Goal: Use online tool/utility: Utilize a website feature to perform a specific function

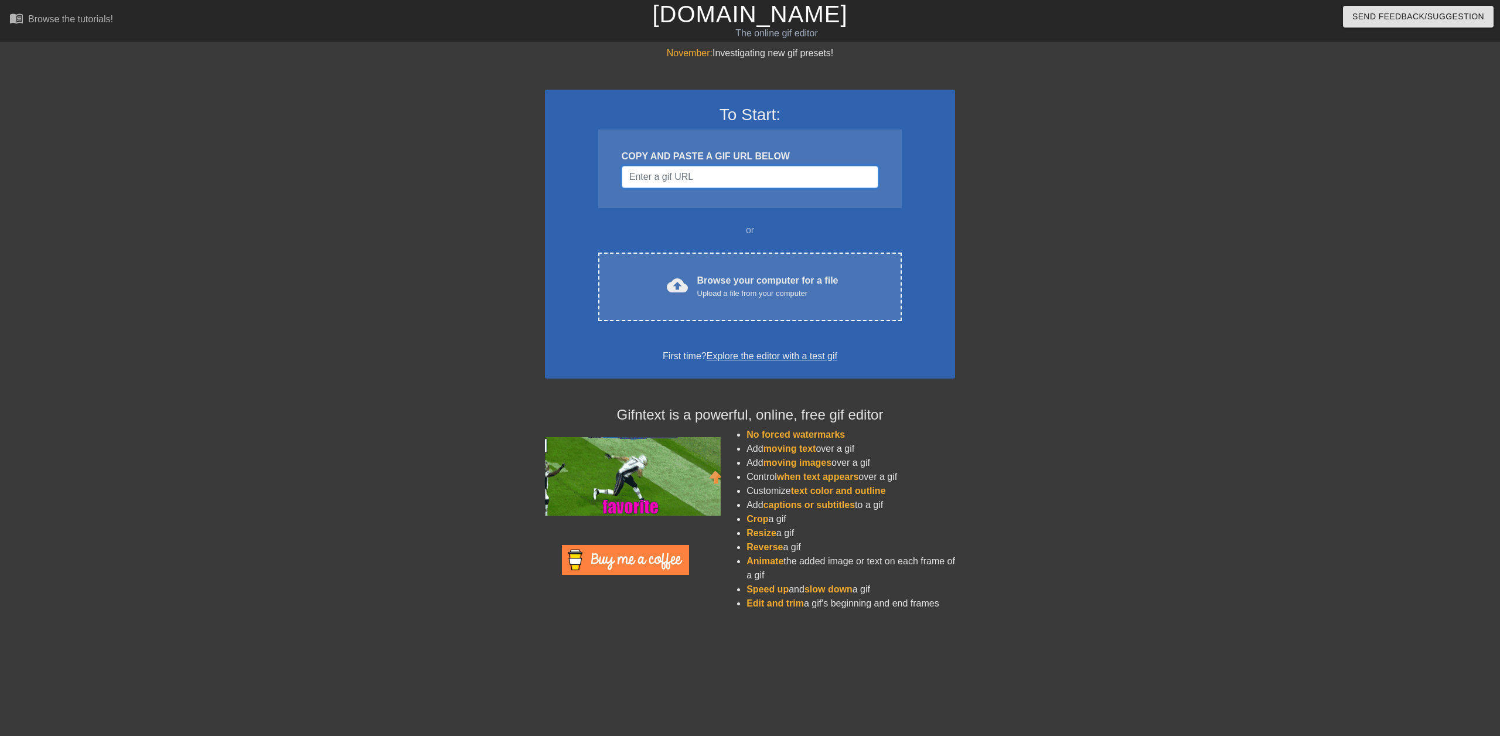
click at [702, 170] on input "Username" at bounding box center [750, 177] width 257 height 22
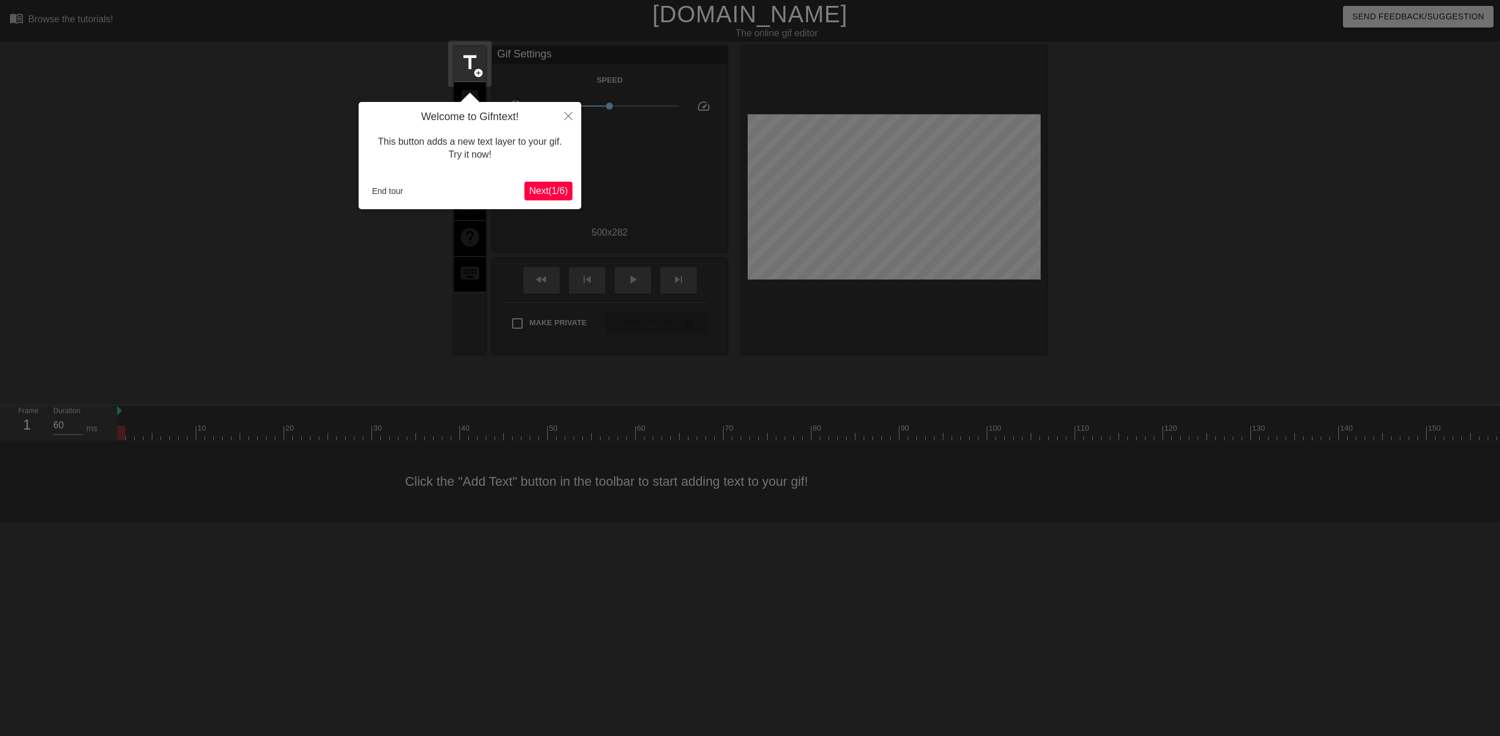
click at [552, 189] on span "Next ( 1 / 6 )" at bounding box center [548, 191] width 39 height 10
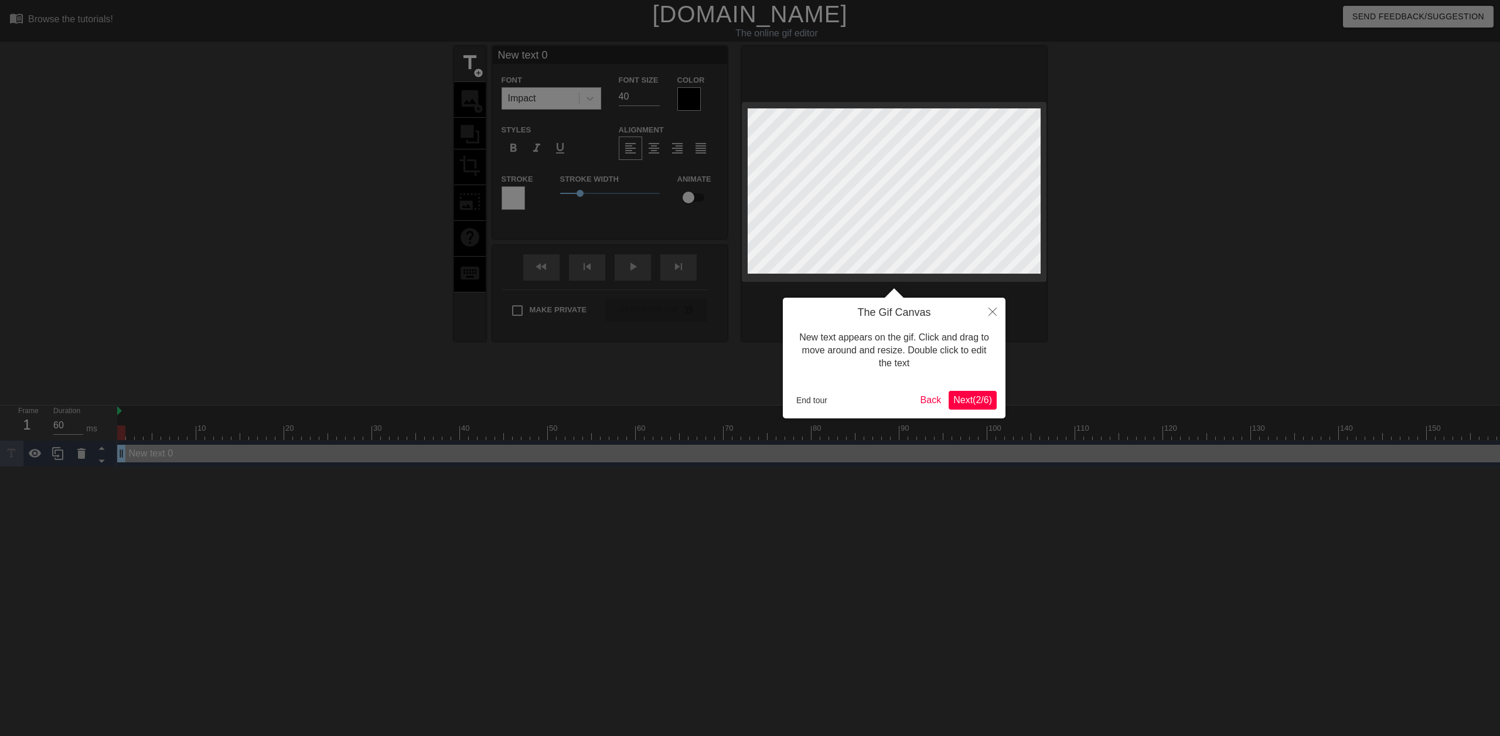
click at [973, 396] on span "Next ( 2 / 6 )" at bounding box center [972, 400] width 39 height 10
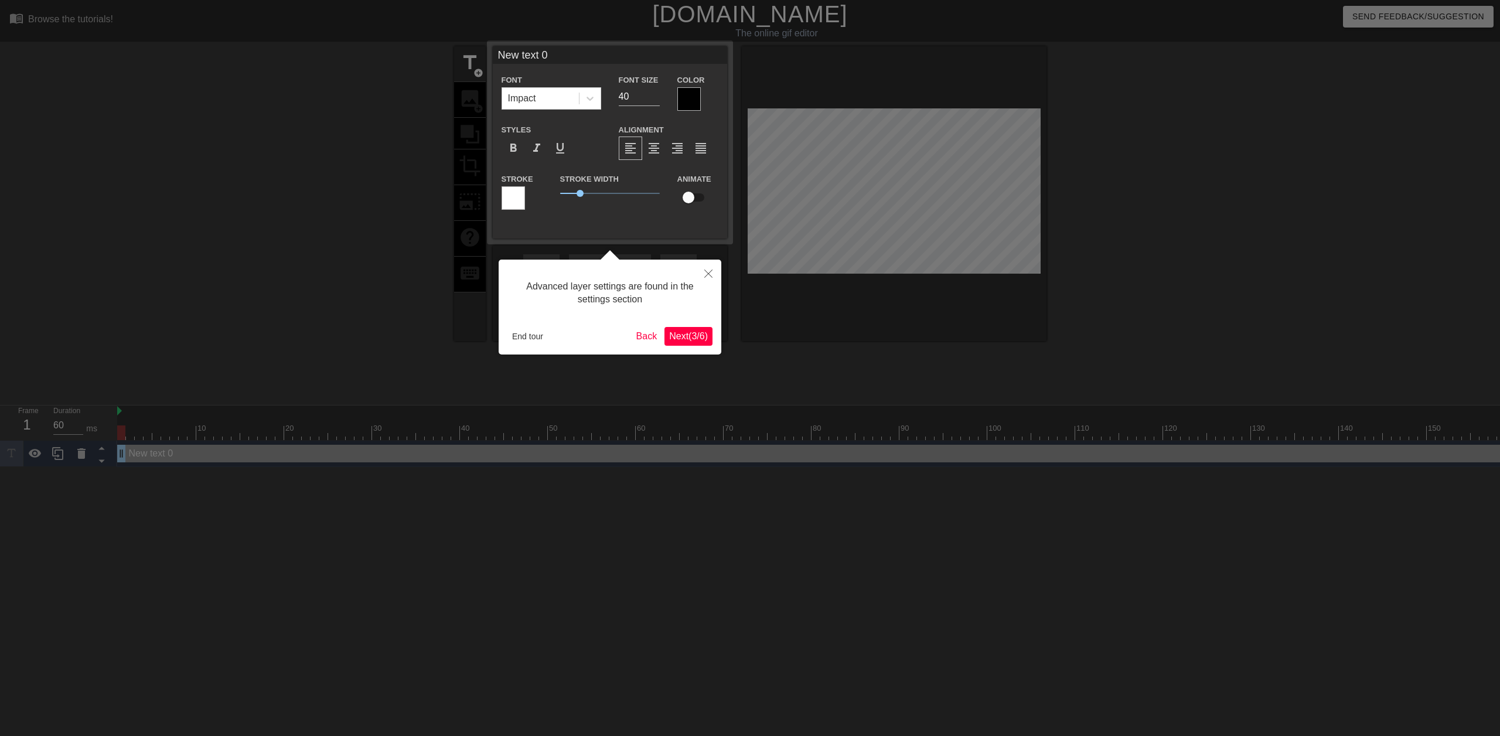
click at [680, 337] on span "Next ( 3 / 6 )" at bounding box center [688, 336] width 39 height 10
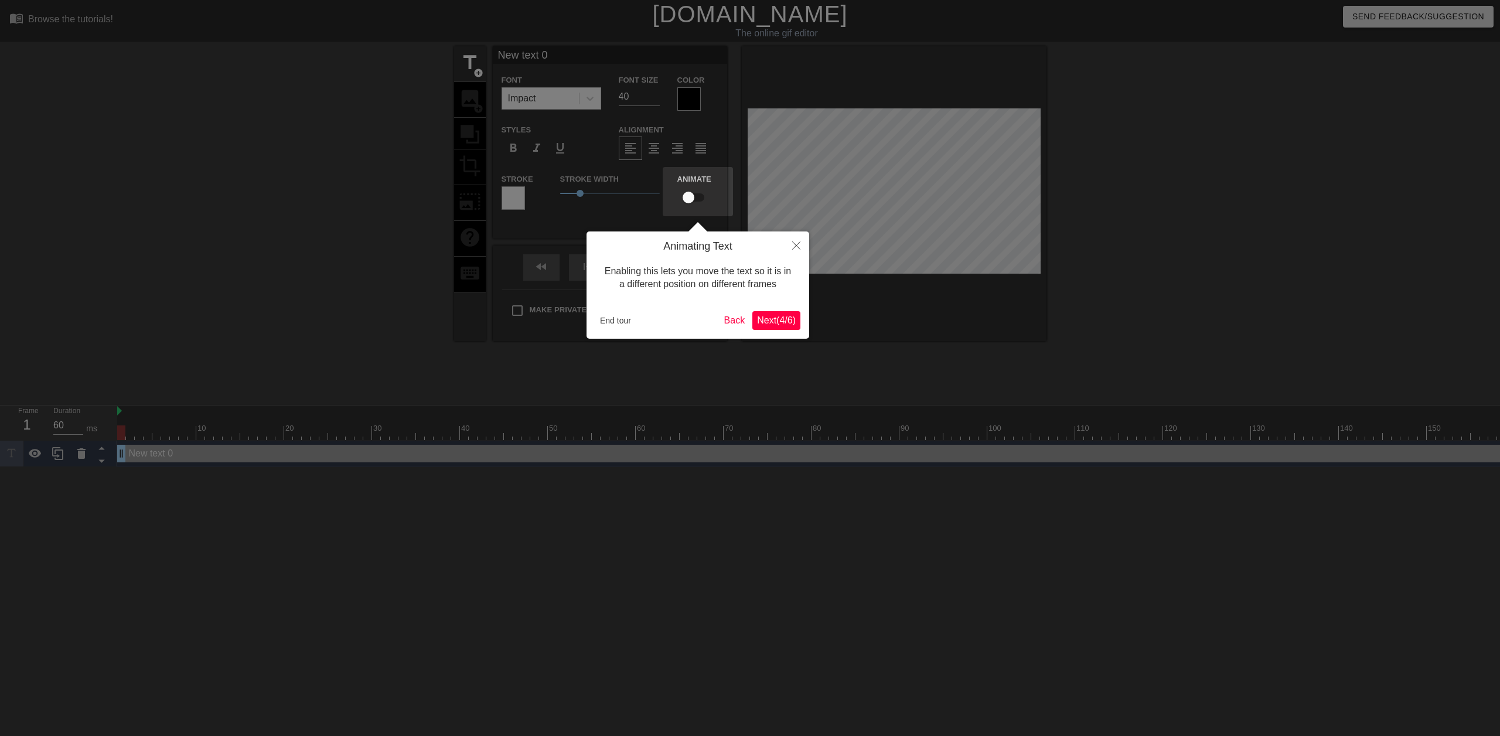
click at [770, 320] on span "Next ( 4 / 6 )" at bounding box center [776, 320] width 39 height 10
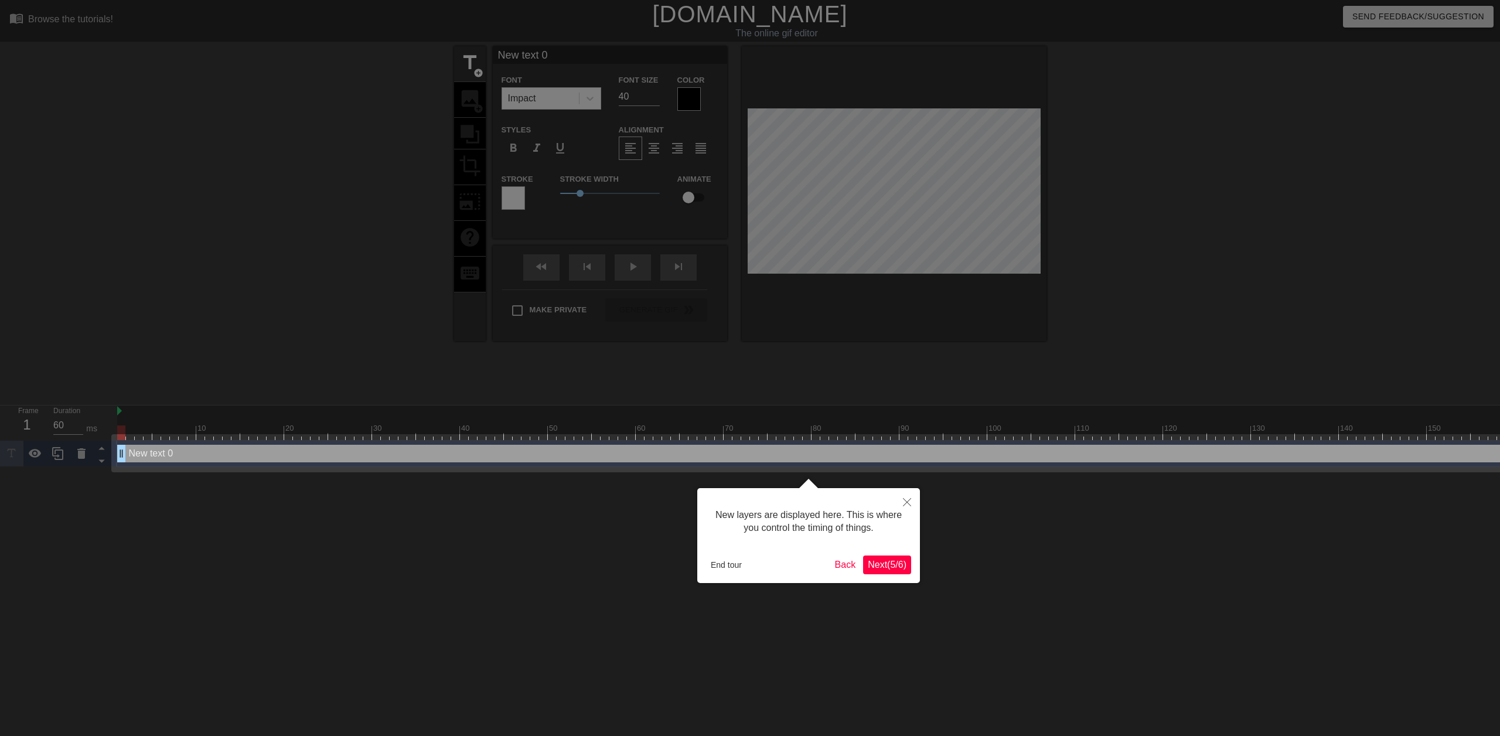
click at [884, 561] on span "Next ( 5 / 6 )" at bounding box center [887, 564] width 39 height 10
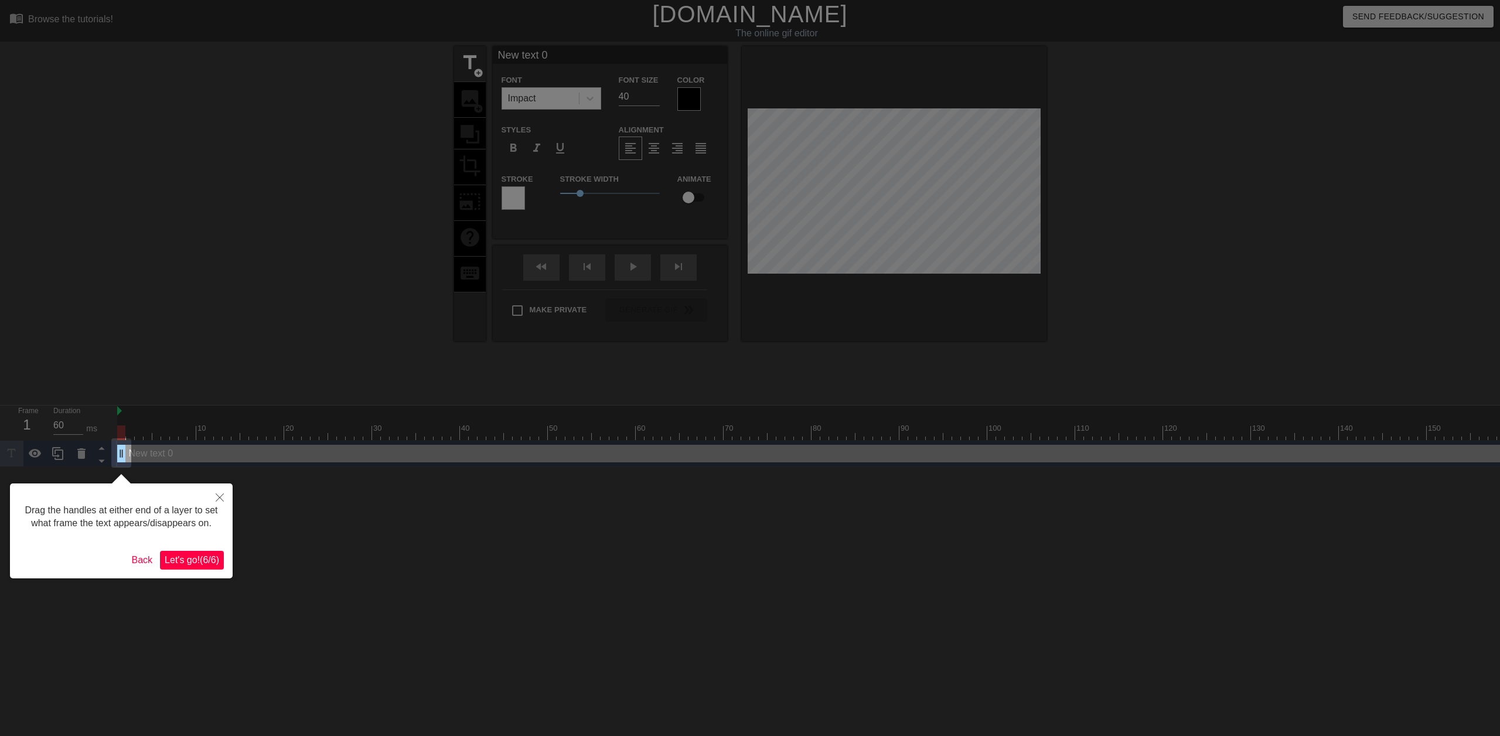
click at [195, 551] on button "Let's go! ( 6 / 6 )" at bounding box center [192, 560] width 64 height 19
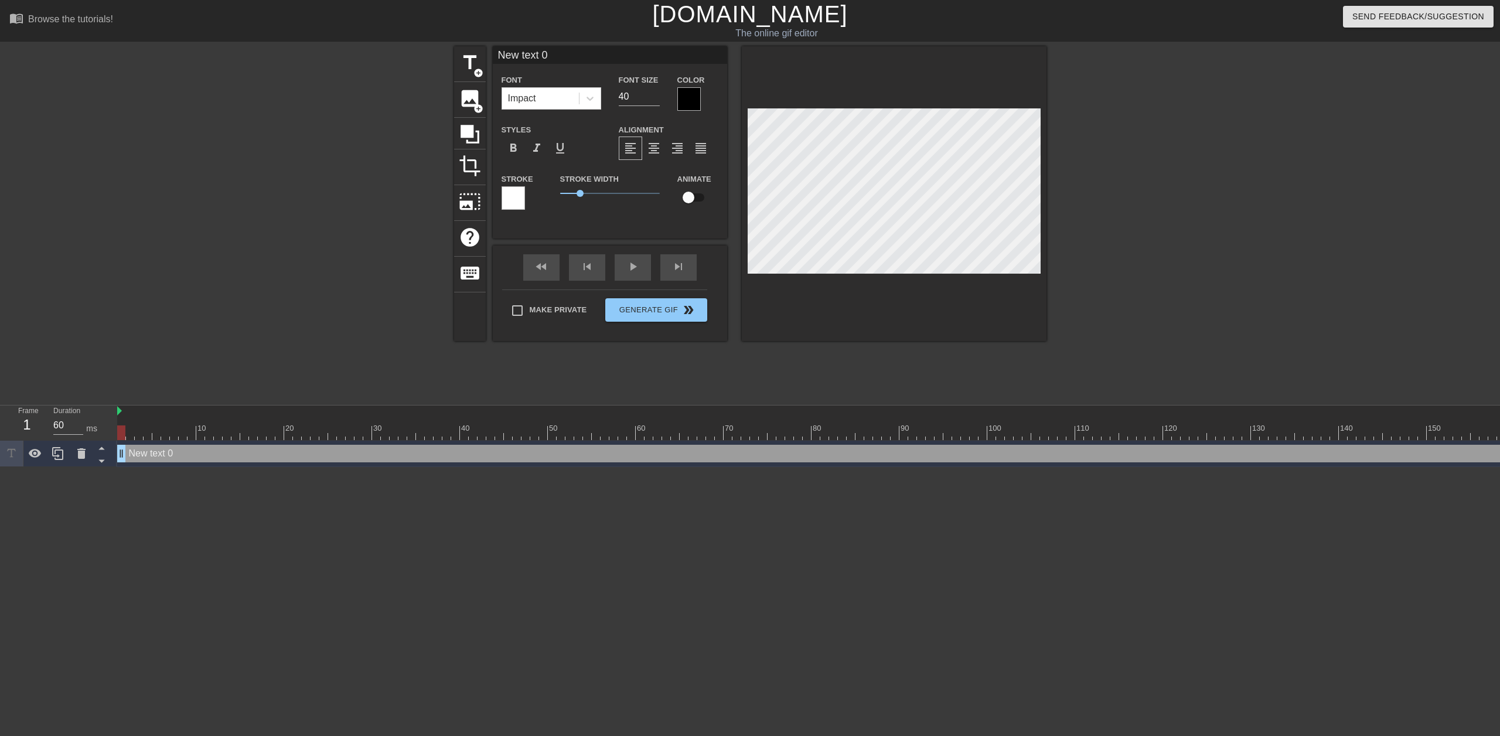
click at [690, 103] on div at bounding box center [688, 98] width 23 height 23
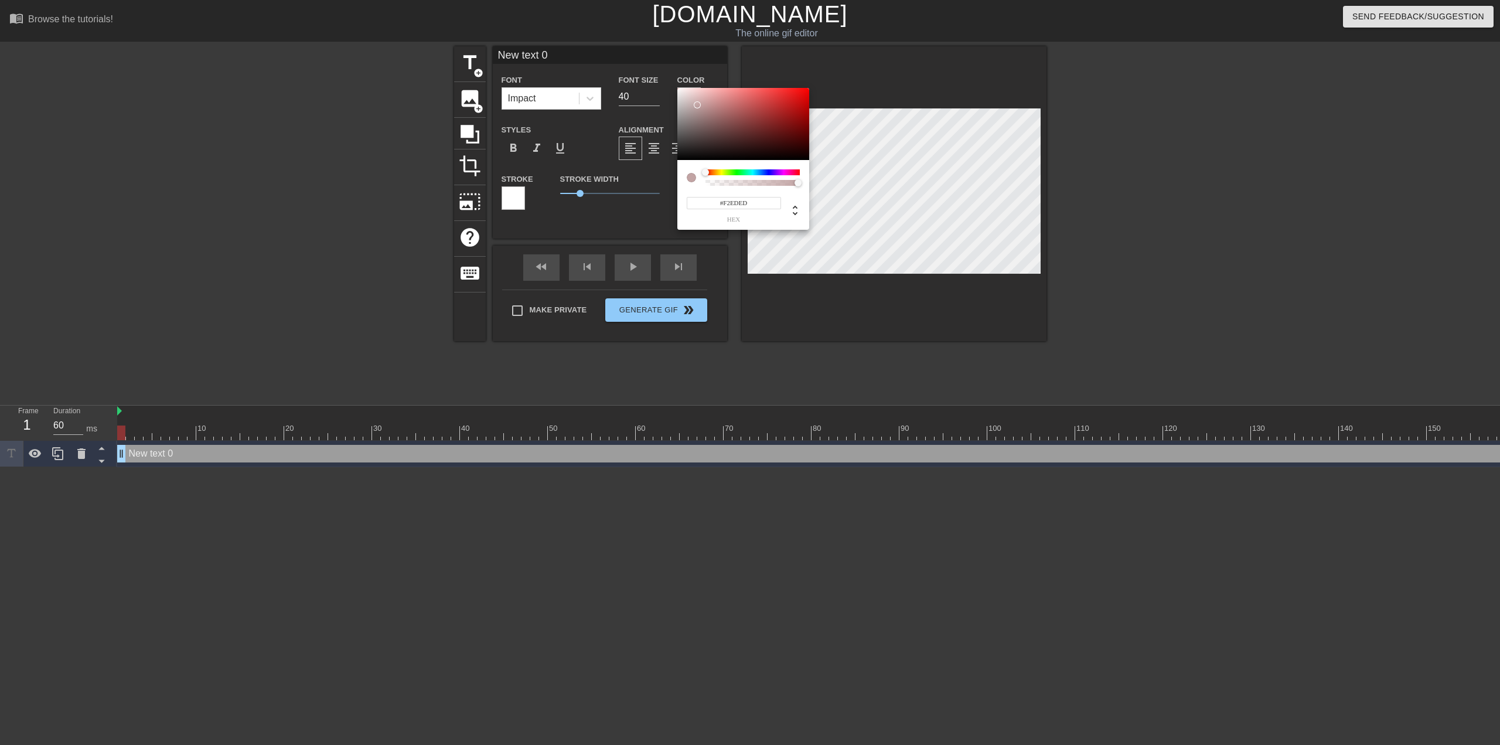
type input "#FFFFFF"
drag, startPoint x: 707, startPoint y: 114, endPoint x: 661, endPoint y: 80, distance: 56.5
click at [652, 75] on div "#FFFFFF hex" at bounding box center [750, 372] width 1500 height 745
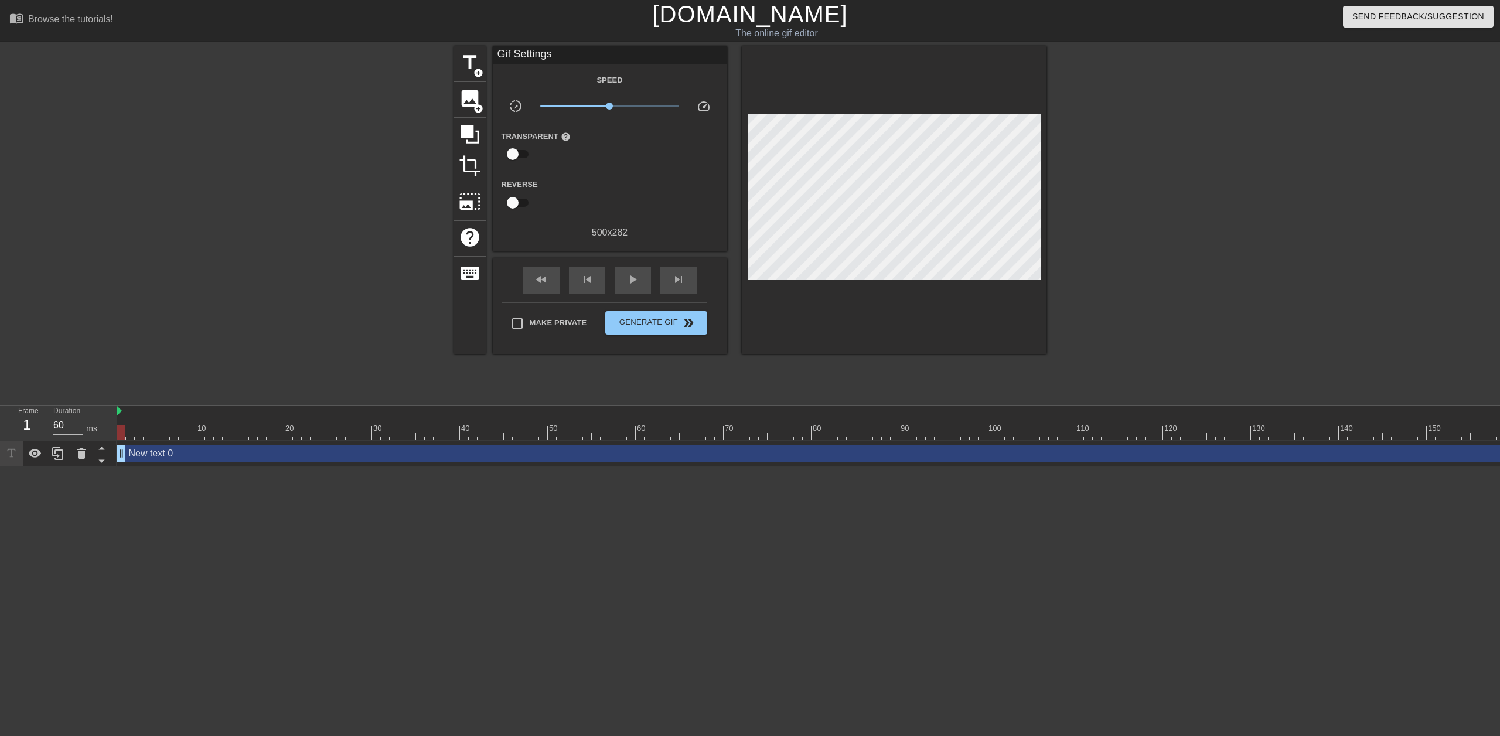
click at [557, 148] on div "Transparent help" at bounding box center [542, 147] width 98 height 37
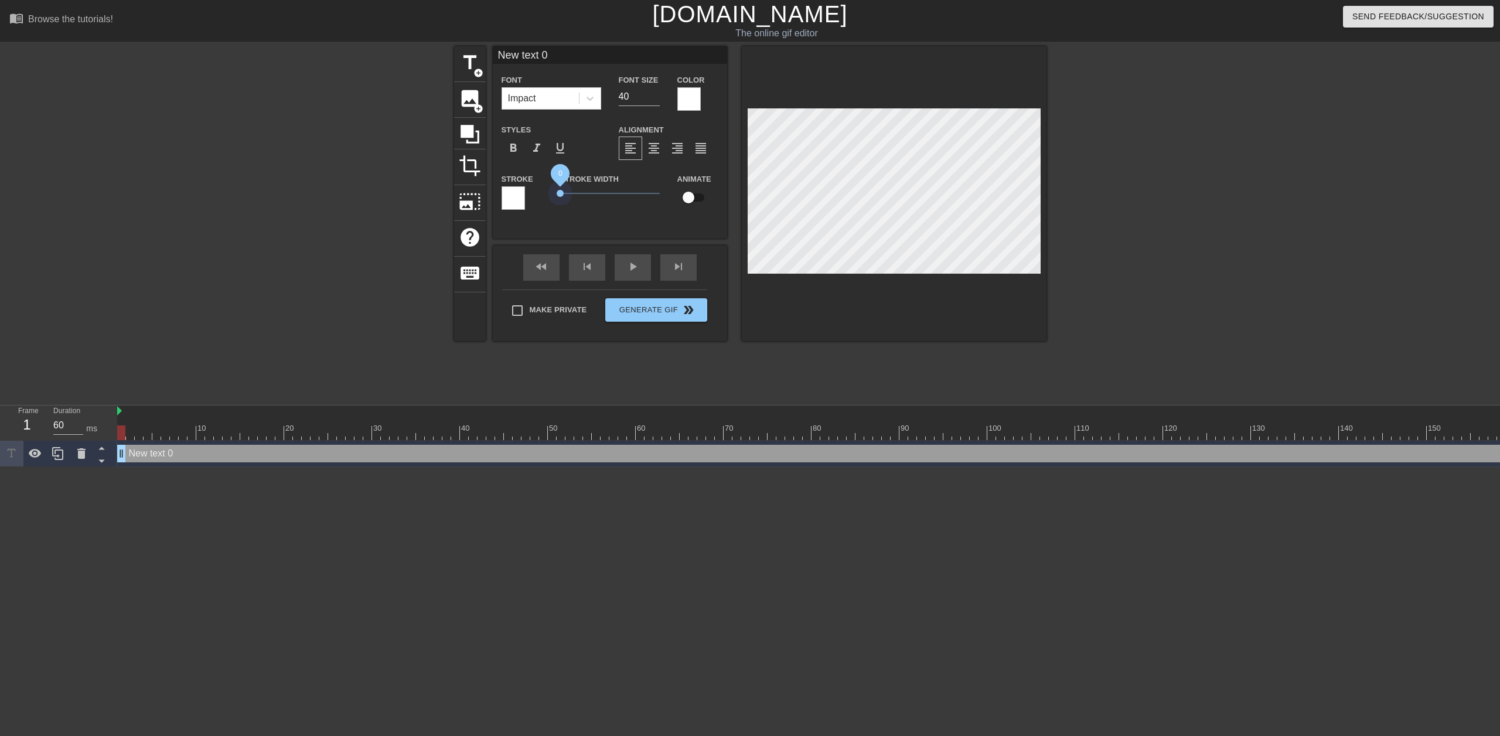
drag, startPoint x: 579, startPoint y: 190, endPoint x: 550, endPoint y: 190, distance: 29.9
click at [550, 190] on div "Stroke Stroke Width 0 Animate" at bounding box center [610, 196] width 234 height 49
drag, startPoint x: 555, startPoint y: 53, endPoint x: 480, endPoint y: 55, distance: 74.4
click at [480, 55] on div "title add_circle image add_circle crop photo_size_select_large help keyboard Ne…" at bounding box center [750, 193] width 592 height 295
type input "Finally"
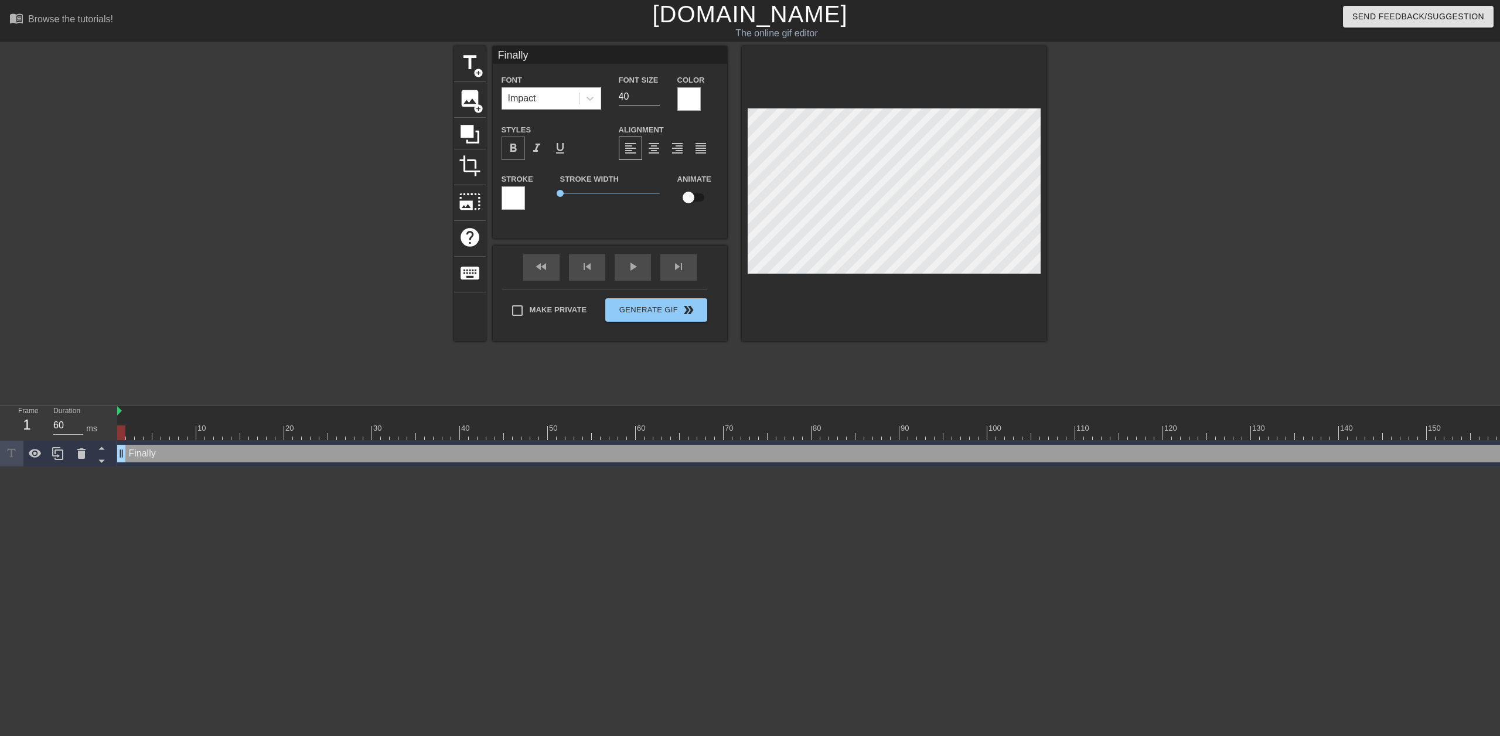
click at [511, 148] on span "format_bold" at bounding box center [513, 148] width 14 height 14
drag, startPoint x: 120, startPoint y: 449, endPoint x: 115, endPoint y: 443, distance: 7.5
click at [115, 443] on div "Frame 1 Duration 60 ms 10 20 30 40 50 60 70 80 90 100 110 120 130 140 150" at bounding box center [750, 436] width 1500 height 62
drag, startPoint x: 122, startPoint y: 435, endPoint x: 163, endPoint y: 435, distance: 41.6
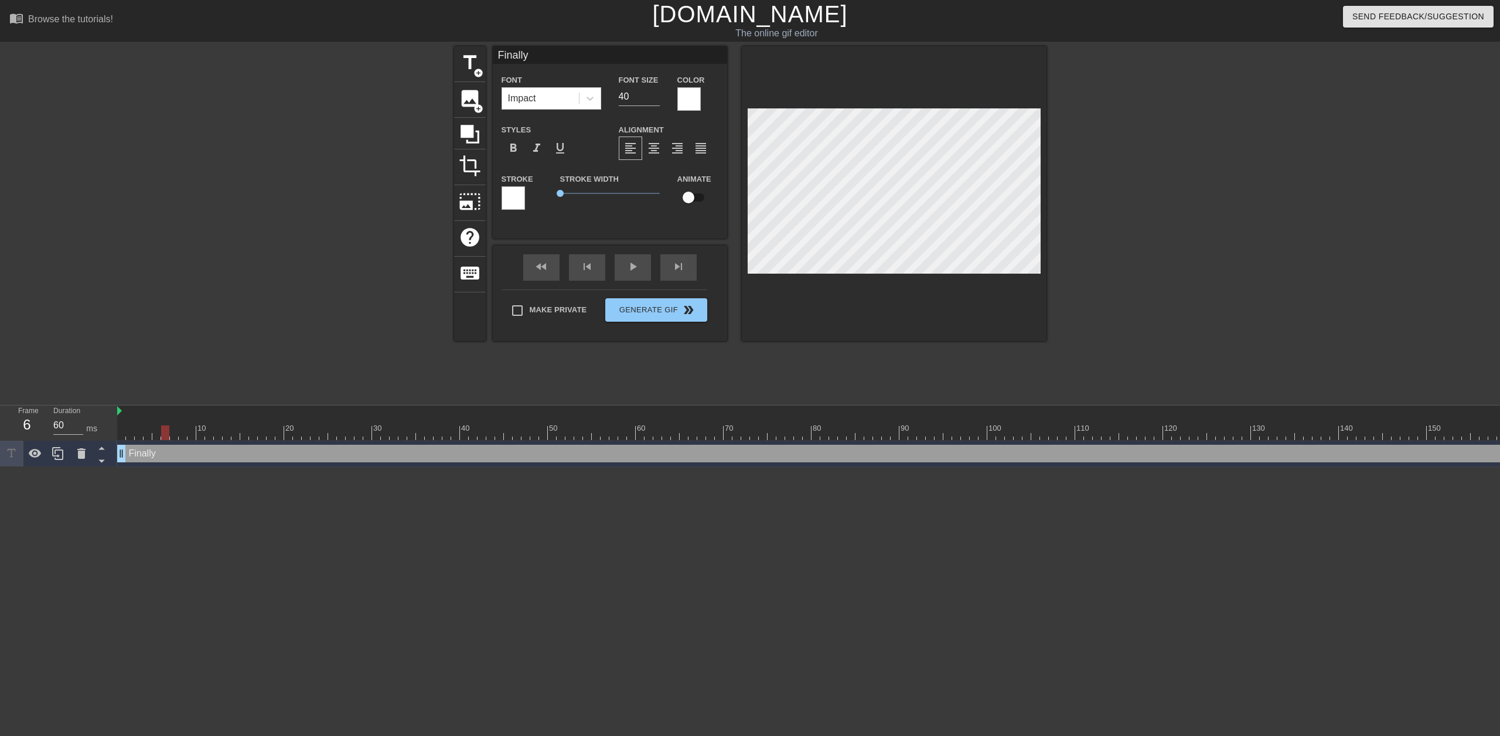
click at [163, 435] on div at bounding box center [165, 432] width 8 height 15
drag, startPoint x: 163, startPoint y: 431, endPoint x: 121, endPoint y: 435, distance: 42.3
click at [121, 435] on div at bounding box center [121, 432] width 8 height 15
drag, startPoint x: 124, startPoint y: 449, endPoint x: 172, endPoint y: 448, distance: 48.6
click at [179, 433] on div at bounding box center [183, 432] width 8 height 15
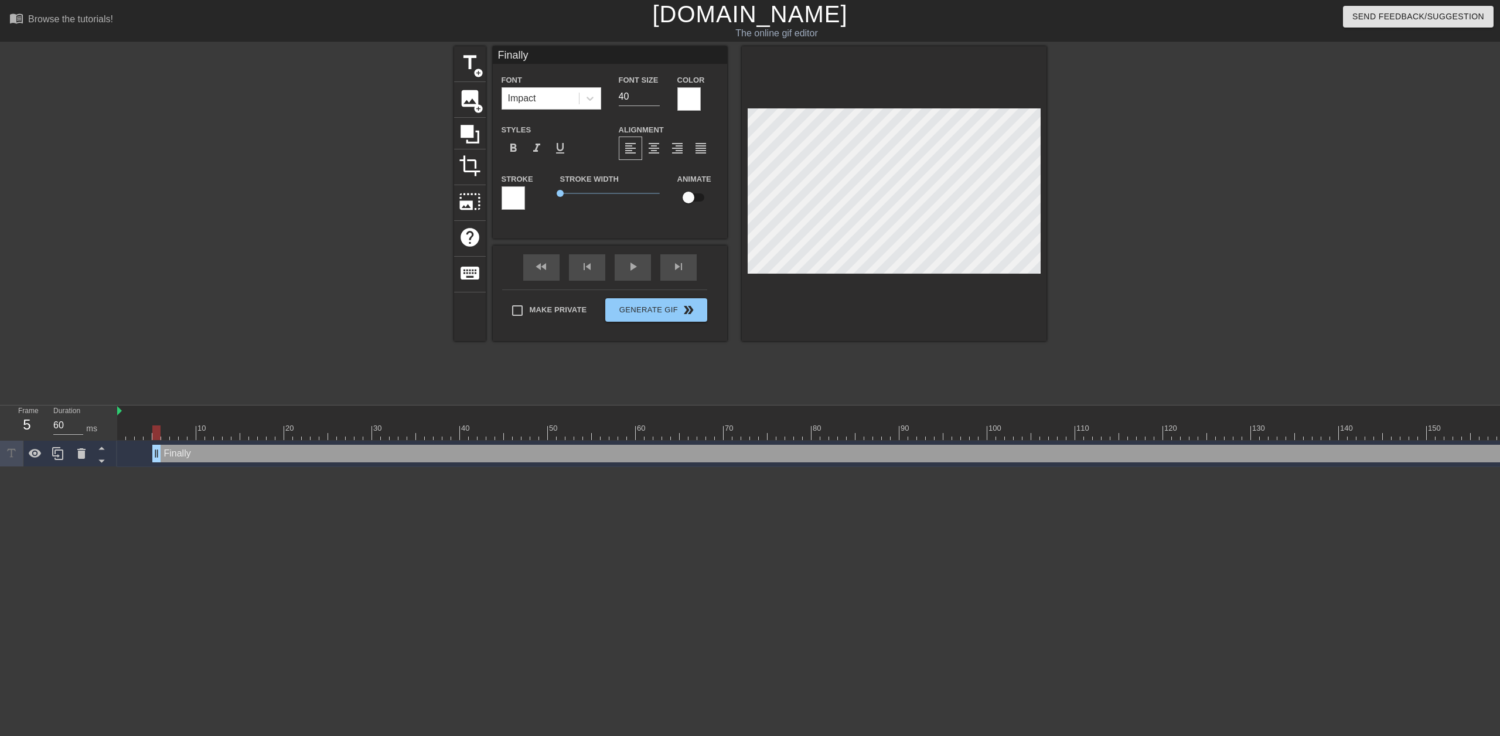
drag, startPoint x: 171, startPoint y: 451, endPoint x: 153, endPoint y: 451, distance: 17.6
drag, startPoint x: 158, startPoint y: 434, endPoint x: 326, endPoint y: 435, distance: 167.6
click at [326, 435] on div at bounding box center [323, 432] width 8 height 15
drag, startPoint x: 323, startPoint y: 434, endPoint x: 158, endPoint y: 439, distance: 165.3
click at [158, 439] on div at bounding box center [156, 432] width 8 height 15
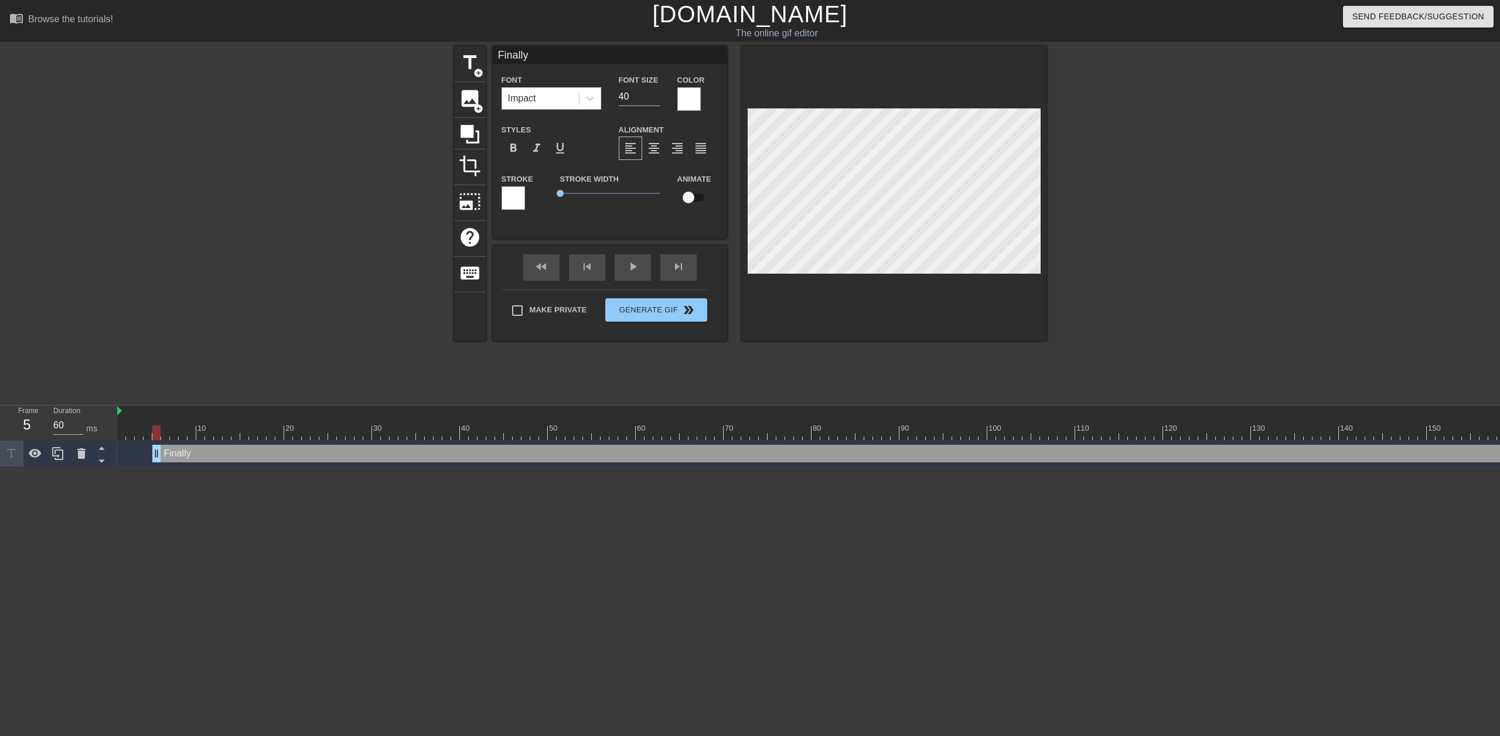
drag, startPoint x: 156, startPoint y: 452, endPoint x: 163, endPoint y: 492, distance: 40.5
click at [163, 467] on html "menu_book Browse the tutorials! [DOMAIN_NAME] The online gif editor Send Feedba…" at bounding box center [750, 233] width 1500 height 467
